Goal: Share content: Share content

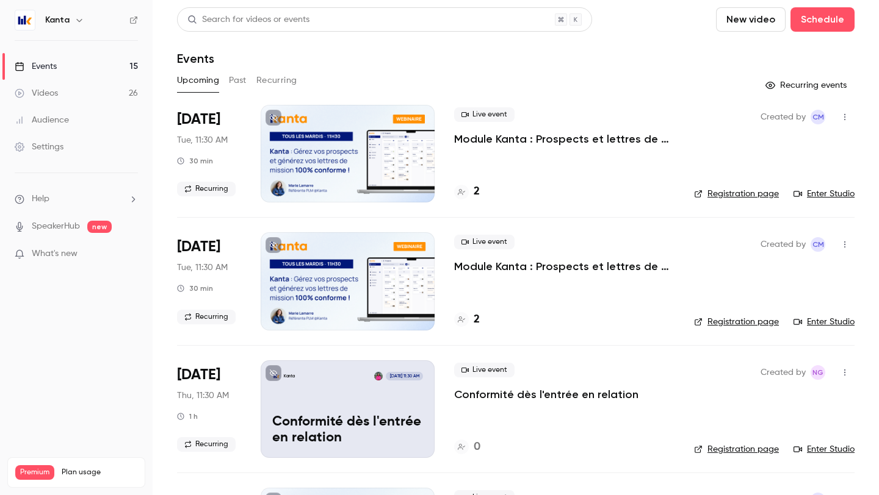
click at [240, 78] on button "Past" at bounding box center [238, 81] width 18 height 20
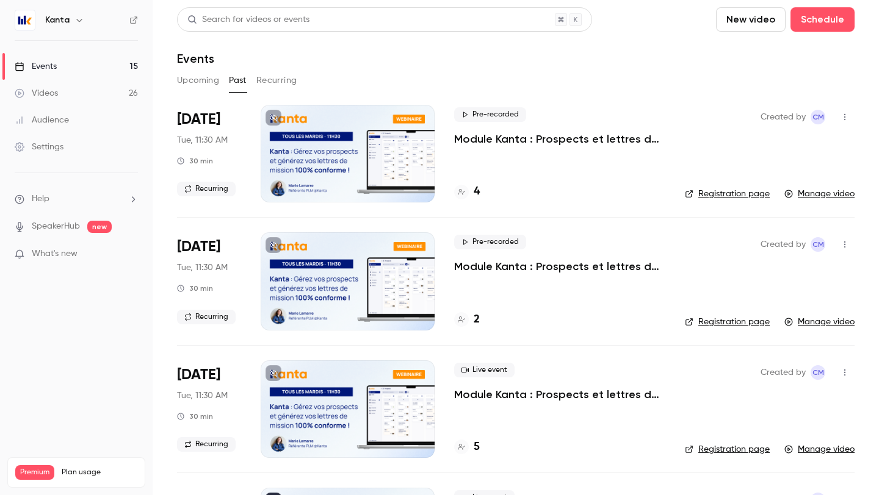
click at [724, 149] on div "Created by CM Registration page Manage video" at bounding box center [770, 154] width 170 height 98
click at [552, 144] on p "Module Kanta : Prospects et lettres de mission" at bounding box center [559, 139] width 211 height 15
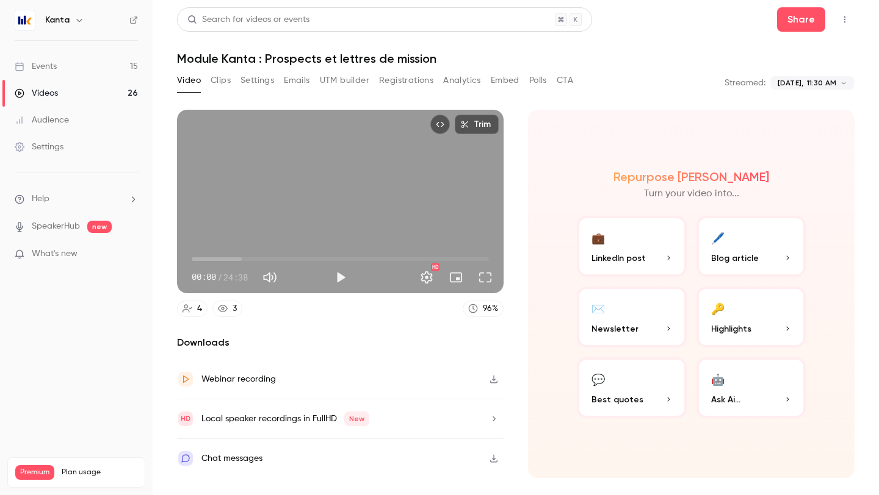
click at [220, 82] on button "Clips" at bounding box center [221, 81] width 20 height 20
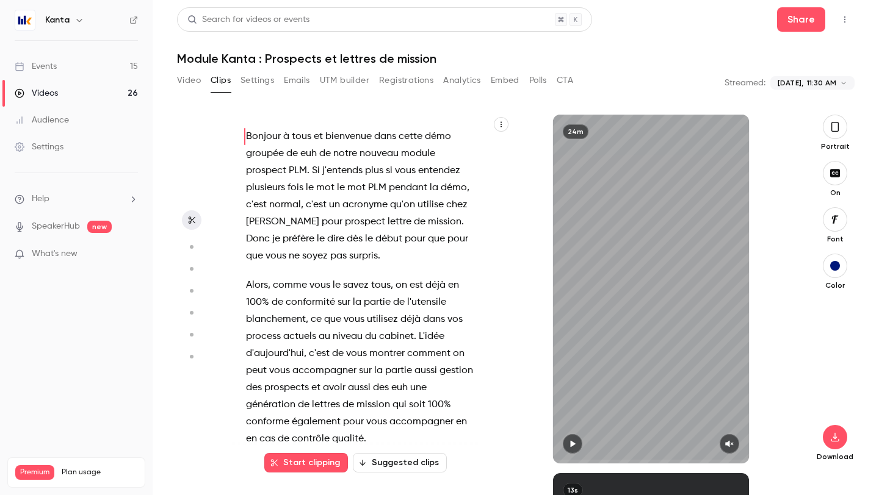
click at [268, 75] on button "Settings" at bounding box center [257, 81] width 34 height 20
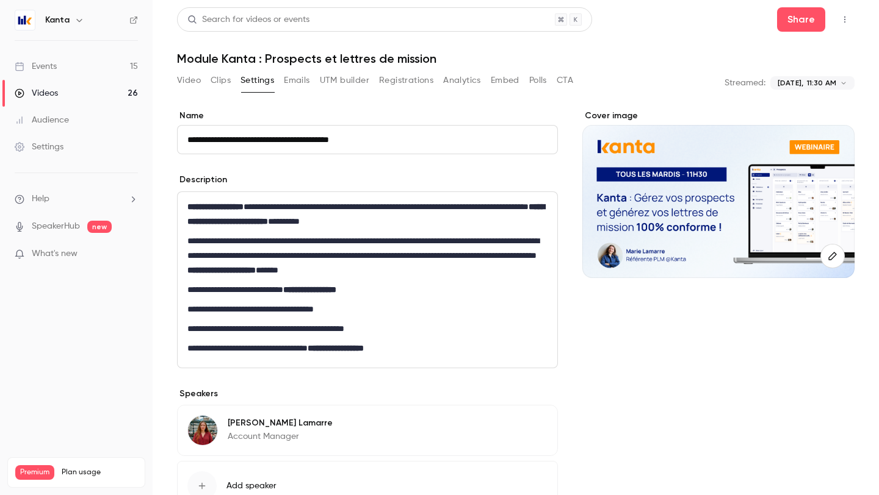
click at [290, 79] on button "Emails" at bounding box center [297, 81] width 26 height 20
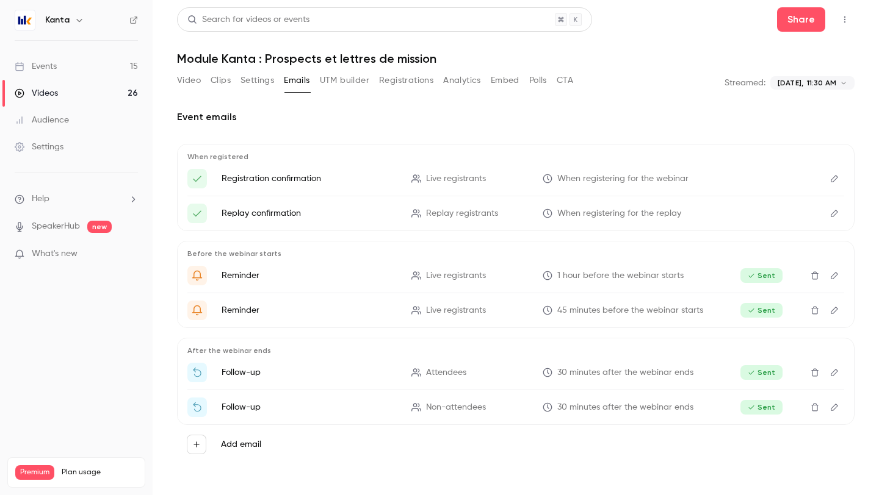
click at [261, 82] on button "Settings" at bounding box center [257, 81] width 34 height 20
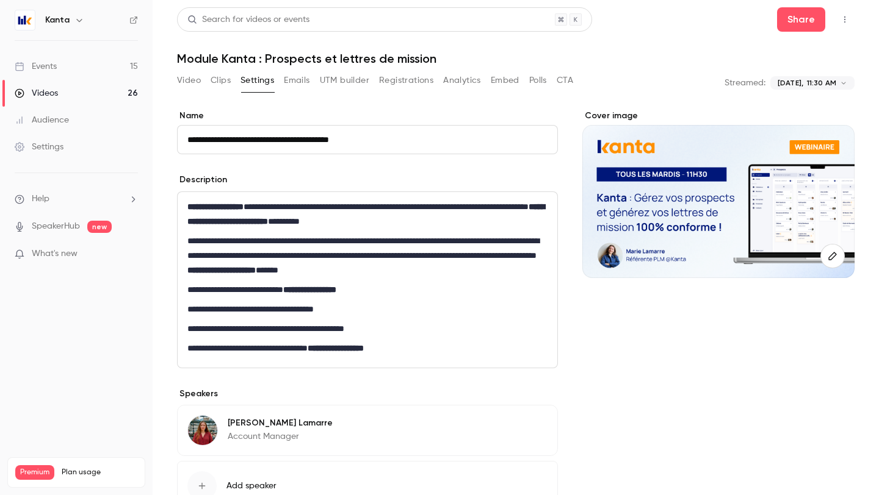
click at [190, 87] on button "Video" at bounding box center [189, 81] width 24 height 20
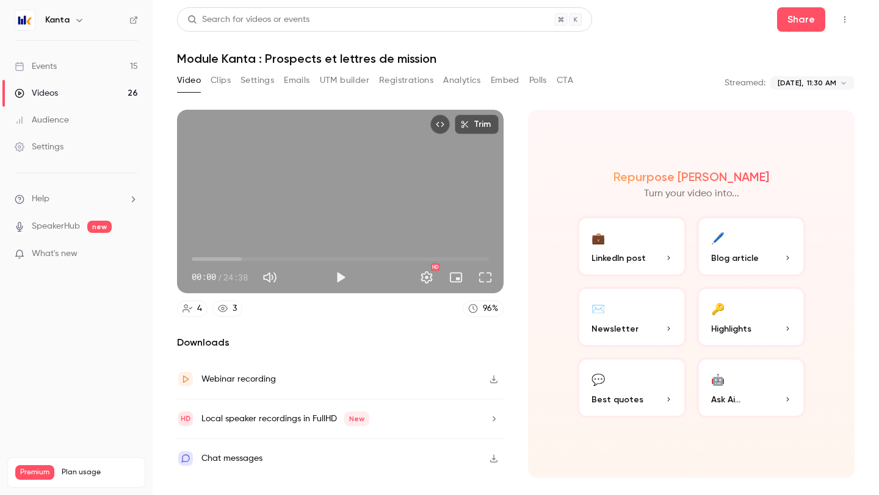
click at [847, 17] on icon "Top Bar Actions" at bounding box center [845, 19] width 10 height 9
click at [657, 77] on div at bounding box center [439, 247] width 879 height 495
click at [296, 391] on div "Webinar recording" at bounding box center [340, 380] width 326 height 40
click at [65, 81] on link "Videos 26" at bounding box center [76, 93] width 153 height 27
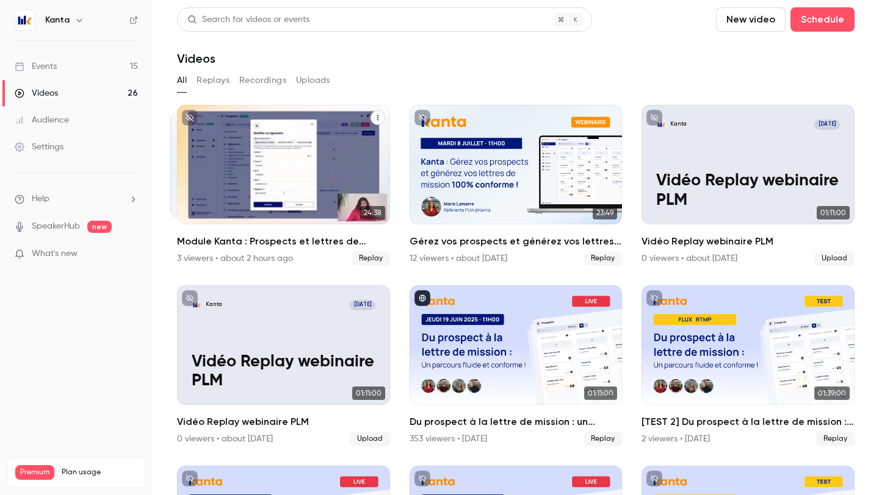
click at [364, 262] on span "Replay" at bounding box center [370, 258] width 38 height 15
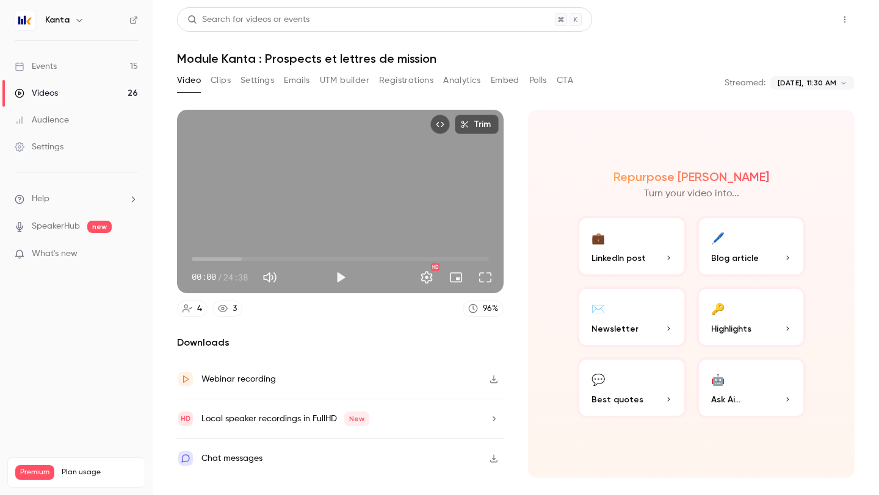
click at [796, 26] on button "Share" at bounding box center [801, 19] width 48 height 24
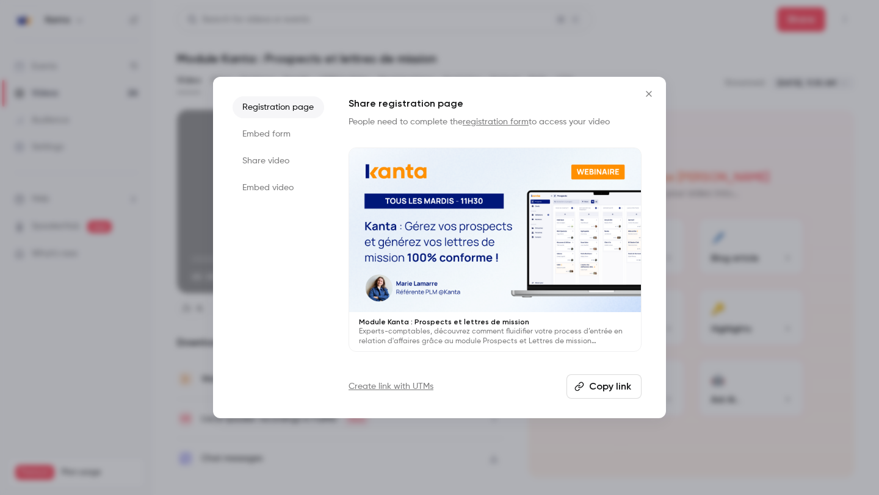
click at [297, 137] on li "Embed form" at bounding box center [278, 134] width 92 height 22
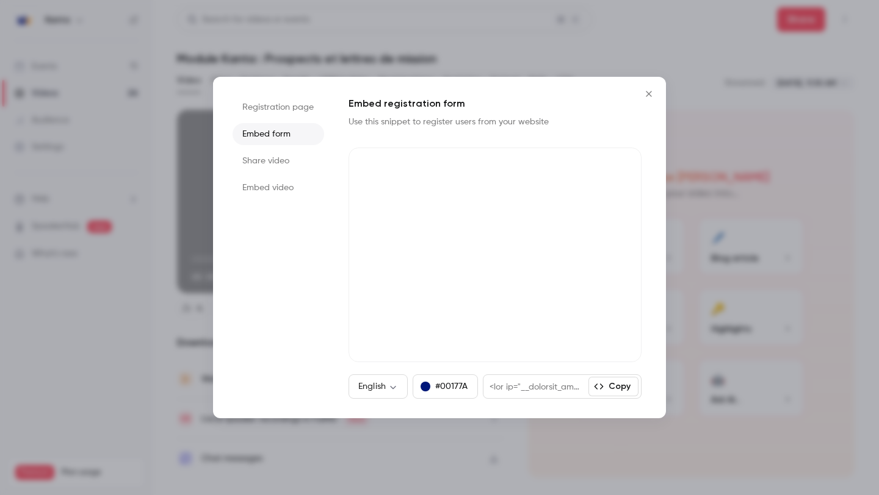
click at [289, 164] on li "Share video" at bounding box center [278, 161] width 92 height 22
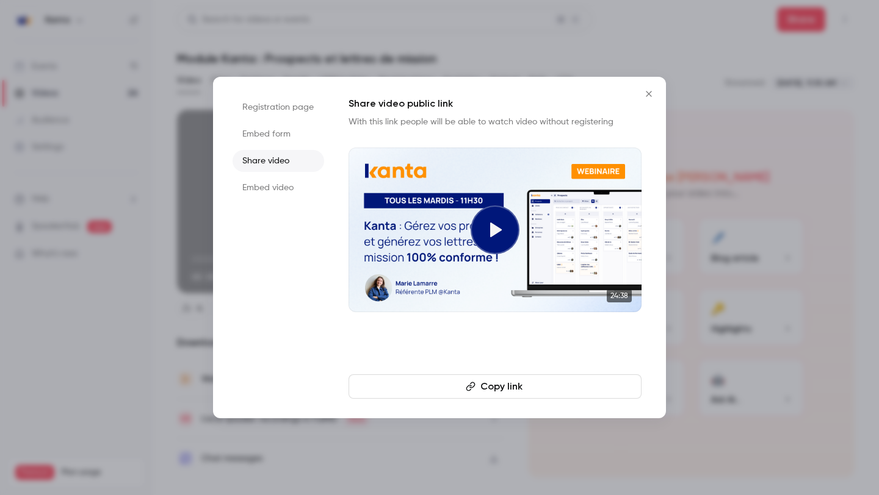
click at [301, 192] on li "Embed video" at bounding box center [278, 188] width 92 height 22
click at [301, 112] on li "Registration page" at bounding box center [278, 107] width 92 height 22
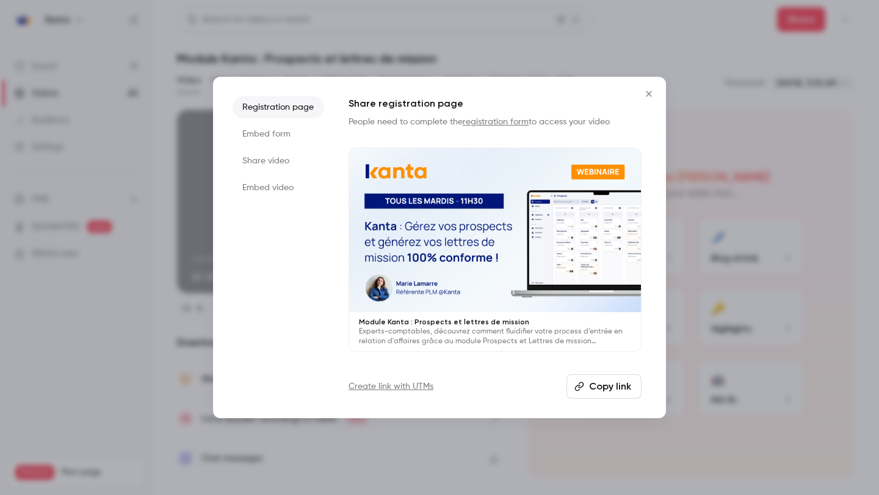
click at [603, 387] on button "Copy link" at bounding box center [603, 387] width 75 height 24
click at [708, 21] on div at bounding box center [439, 247] width 879 height 495
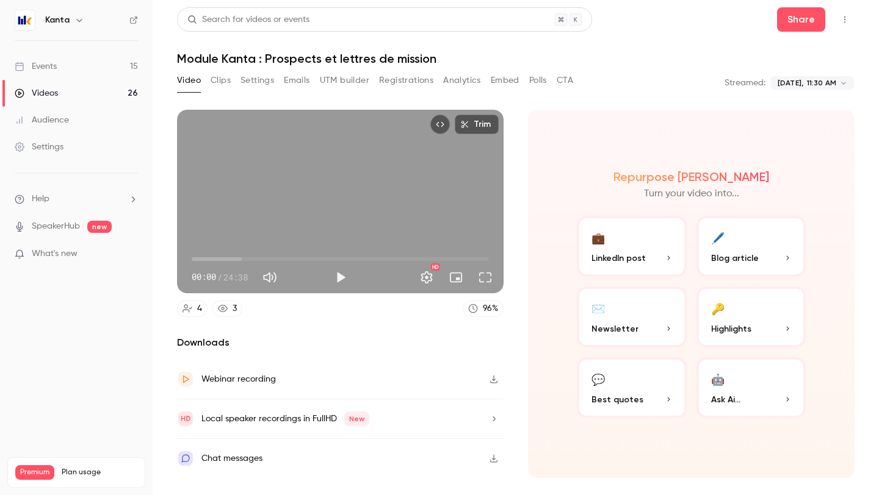
click at [732, 31] on div "Search for videos or events Share" at bounding box center [515, 19] width 677 height 24
click at [717, 46] on header "Search for videos or events Share Module Kanta : Prospects et lettres de mission" at bounding box center [515, 36] width 677 height 59
click at [396, 77] on button "Registrations" at bounding box center [406, 81] width 54 height 20
